Goal: Check status: Check status

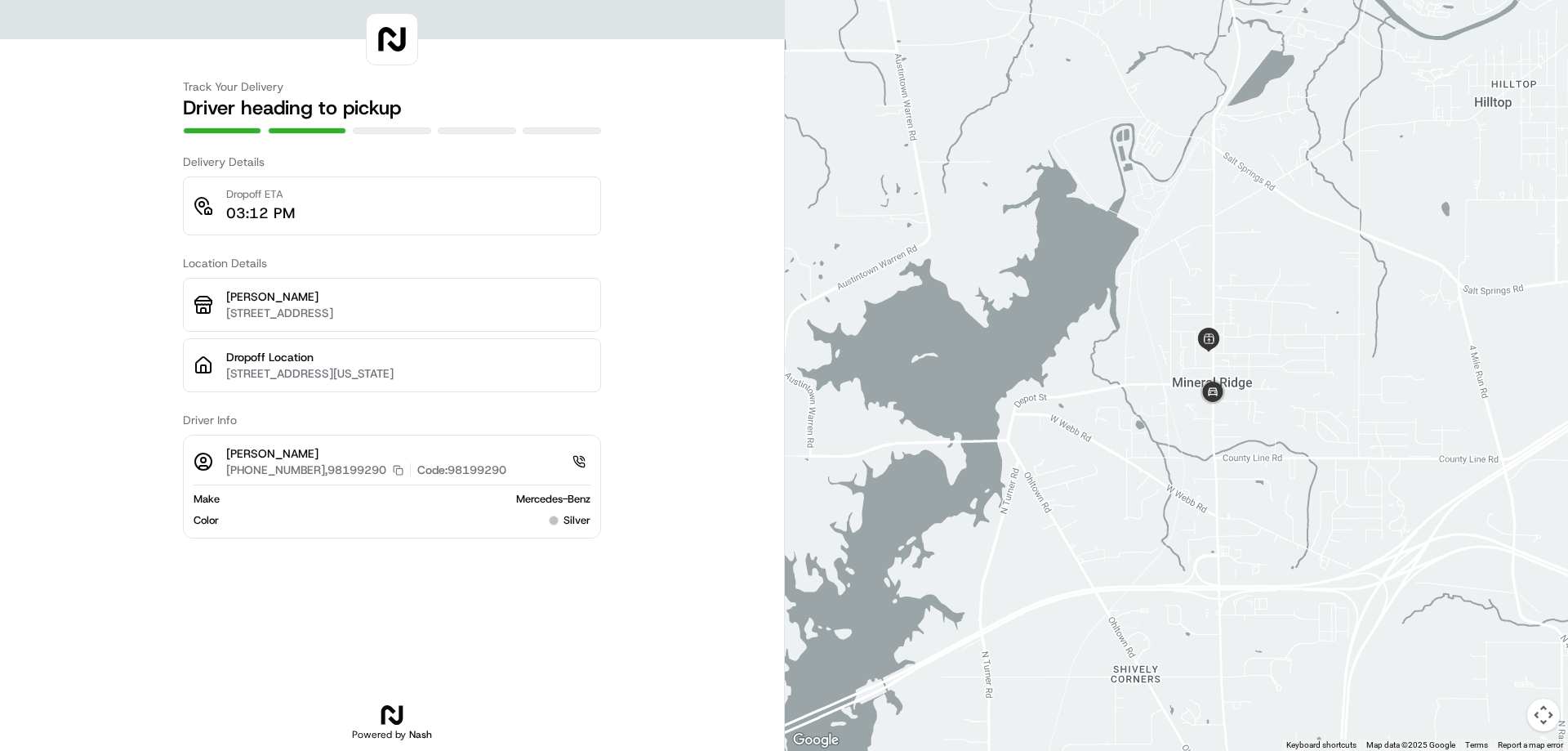
drag, startPoint x: 930, startPoint y: 190, endPoint x: 1336, endPoint y: 417, distance: 465.2
click at [1336, 417] on div at bounding box center [1176, 376] width 783 height 751
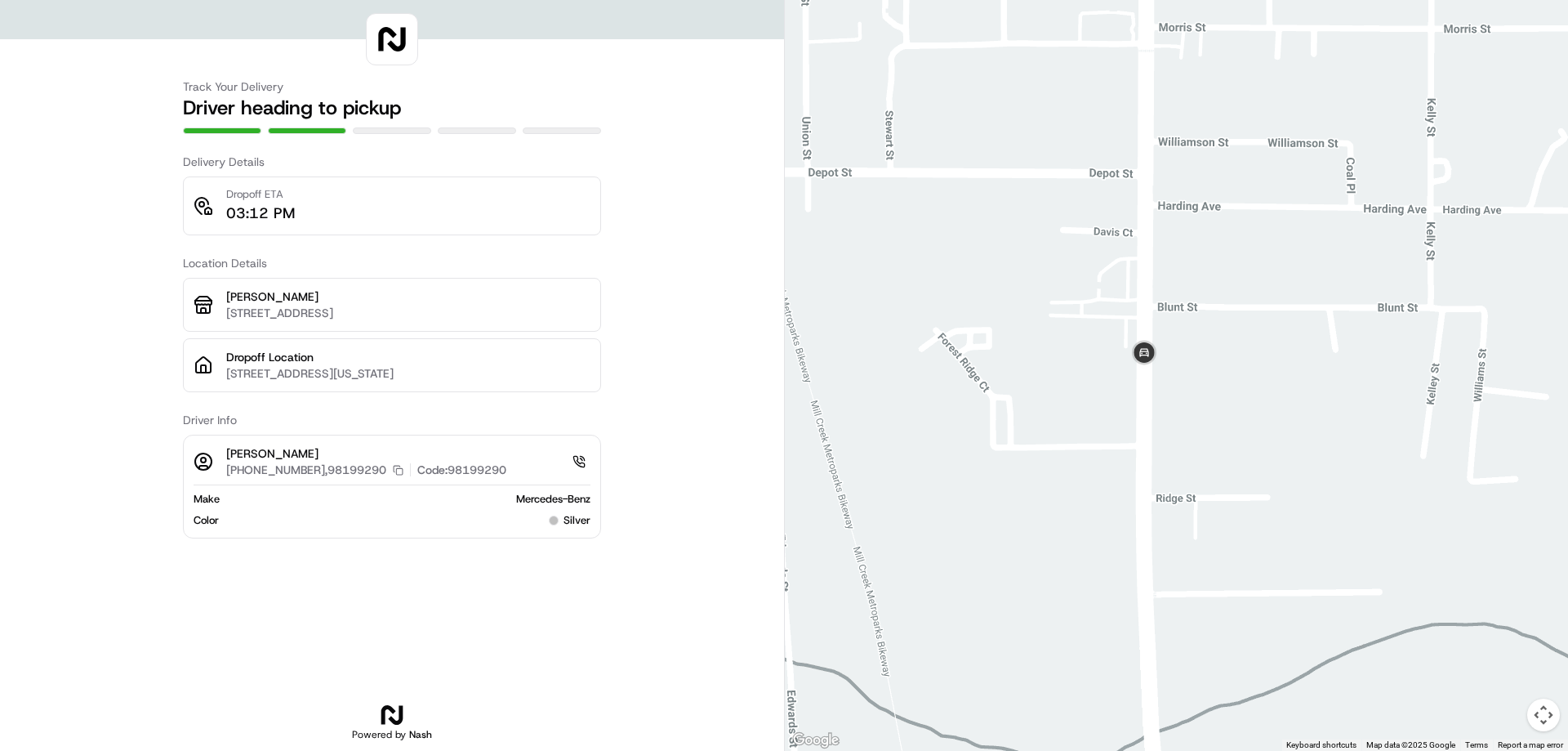
drag, startPoint x: 965, startPoint y: 98, endPoint x: 1323, endPoint y: 498, distance: 536.8
click at [1323, 498] on div at bounding box center [1176, 376] width 783 height 751
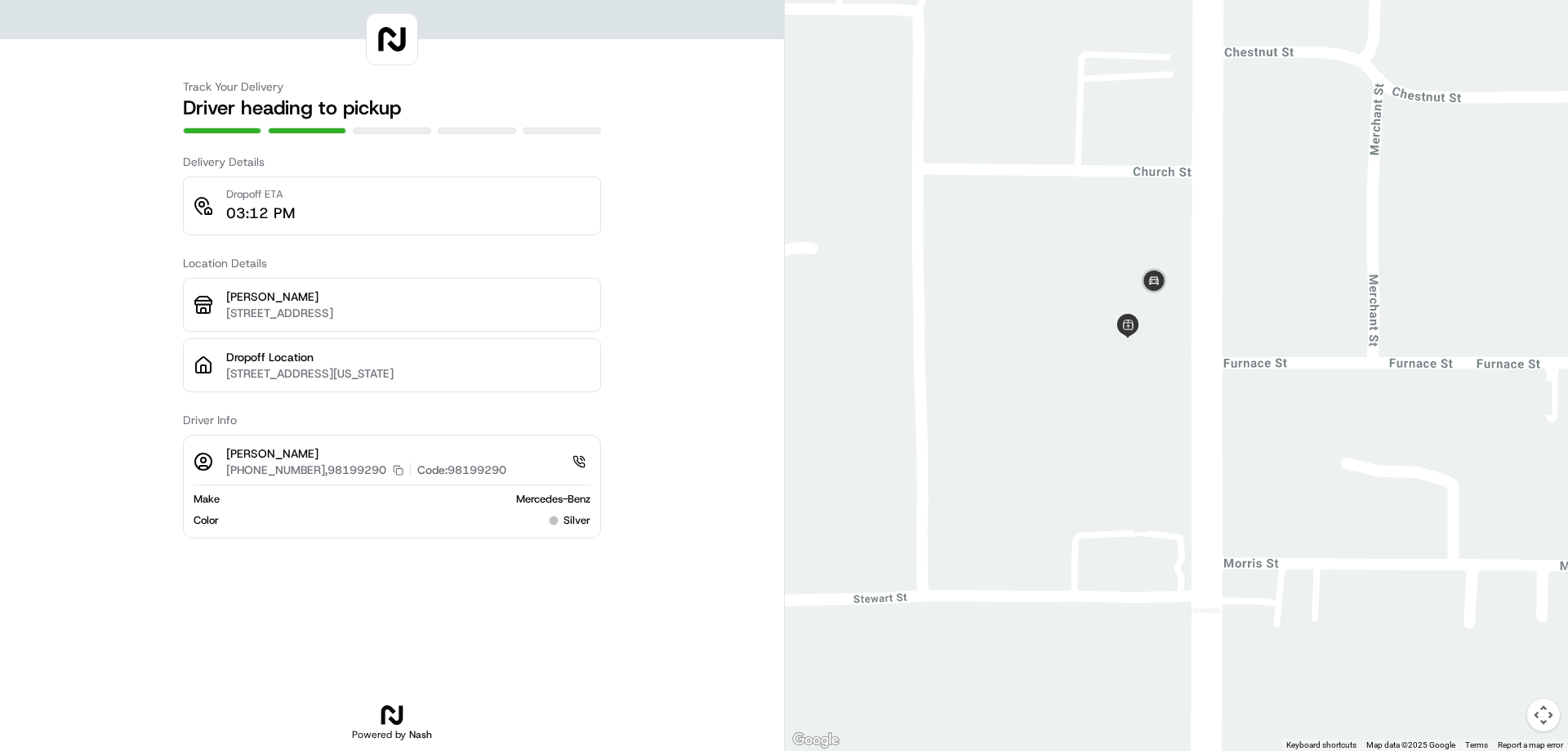
drag, startPoint x: 1018, startPoint y: 373, endPoint x: 1466, endPoint y: 434, distance: 452.1
click at [1466, 434] on div at bounding box center [1176, 376] width 783 height 751
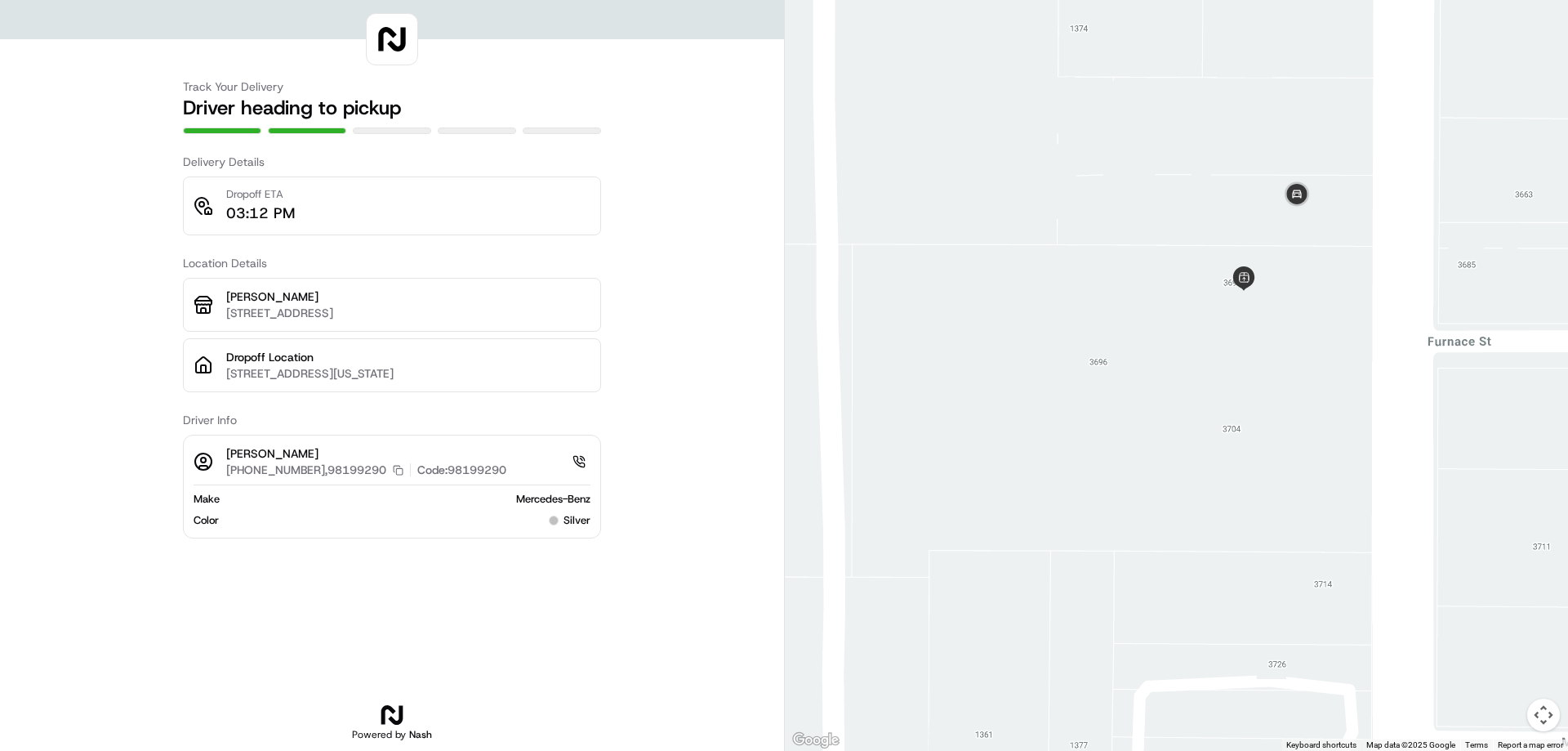
drag, startPoint x: 1080, startPoint y: 404, endPoint x: 1331, endPoint y: 436, distance: 253.0
click at [1331, 436] on div at bounding box center [1176, 376] width 783 height 751
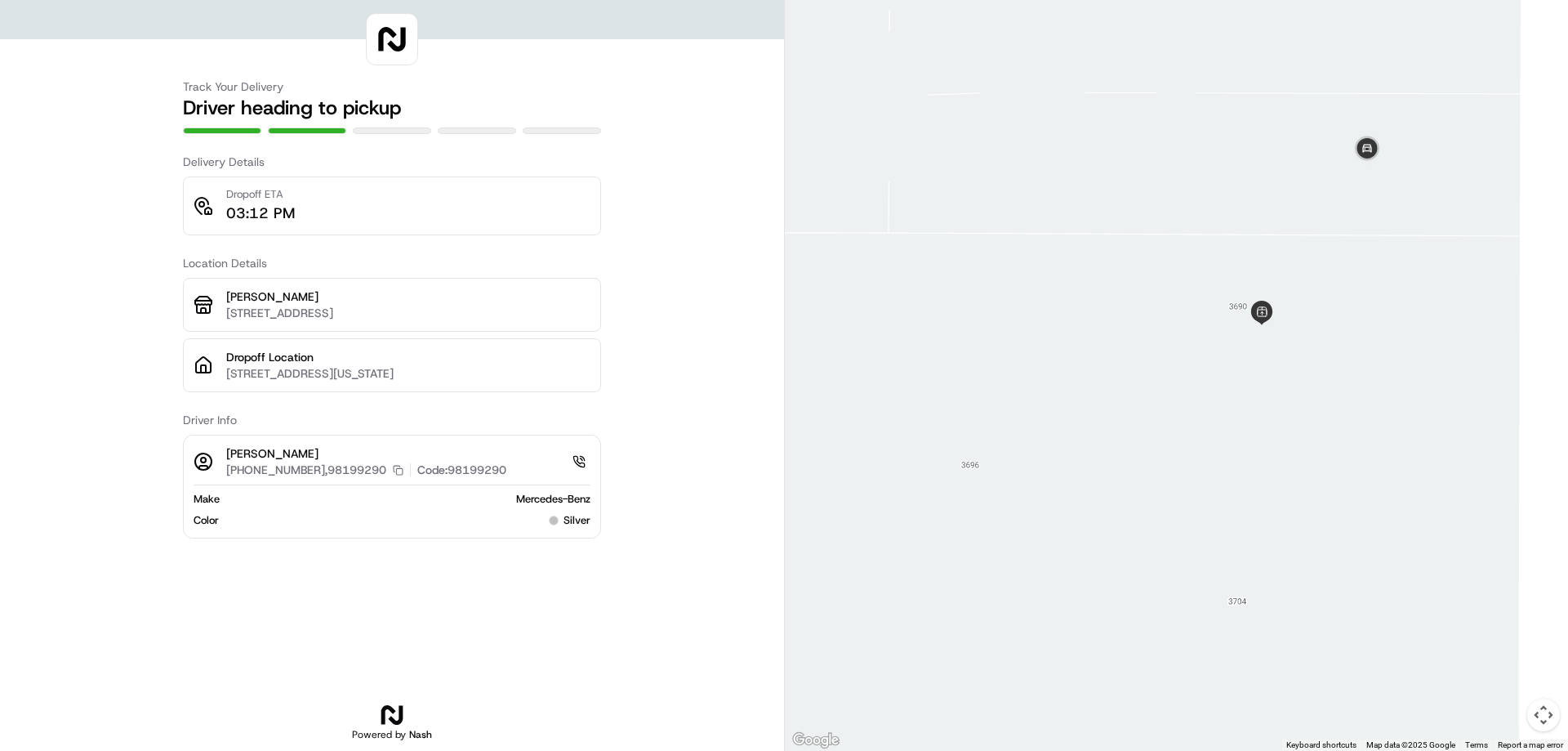
drag, startPoint x: 1159, startPoint y: 277, endPoint x: 1338, endPoint y: 516, distance: 298.6
click at [1338, 516] on div at bounding box center [1176, 376] width 783 height 751
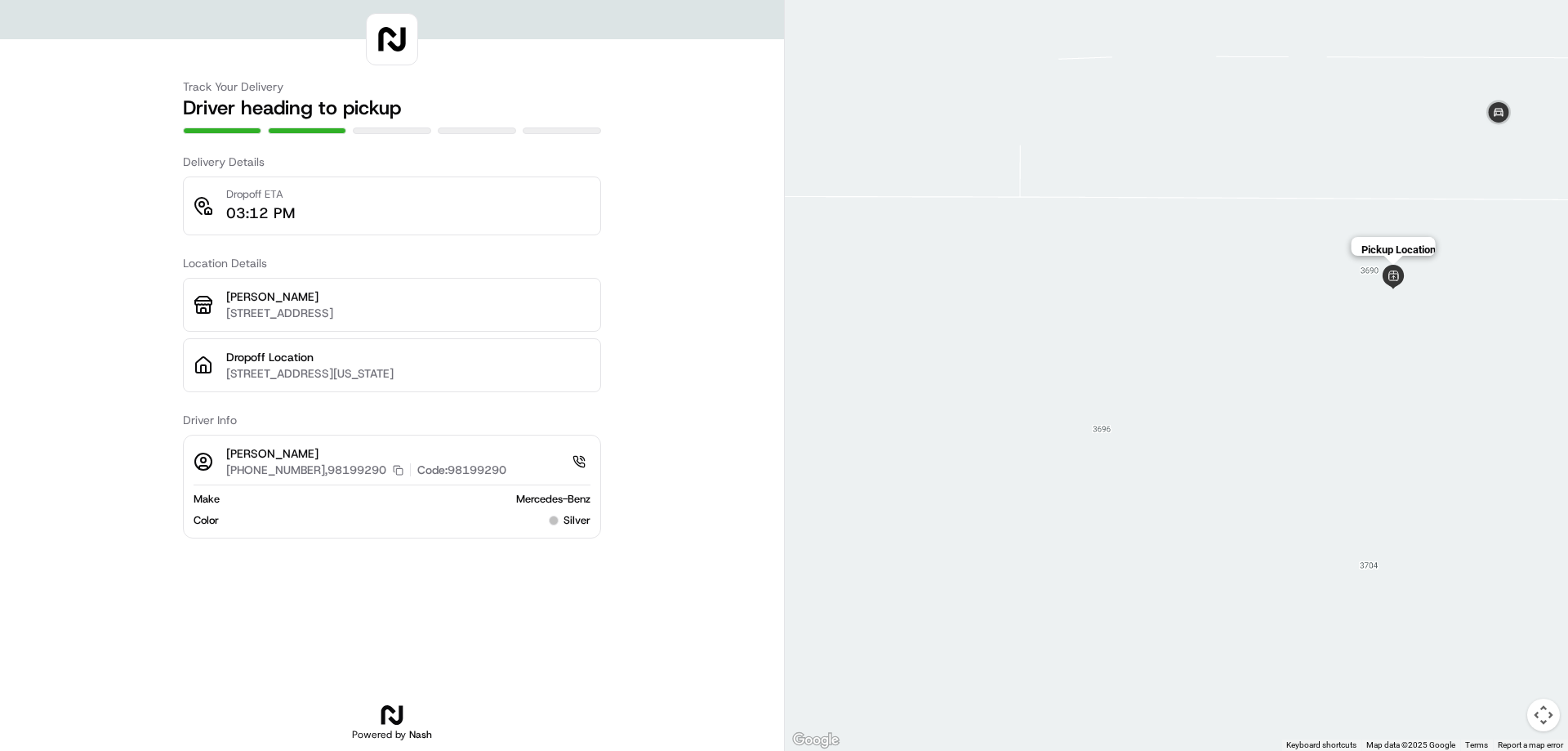
drag, startPoint x: 1262, startPoint y: 308, endPoint x: 1392, endPoint y: 273, distance: 134.6
click at [1392, 273] on img at bounding box center [1393, 277] width 25 height 25
click at [1103, 429] on div "To navigate, press the arrow keys." at bounding box center [1176, 376] width 783 height 751
click at [1102, 433] on div at bounding box center [1176, 376] width 783 height 751
